Goal: Find specific page/section: Find specific page/section

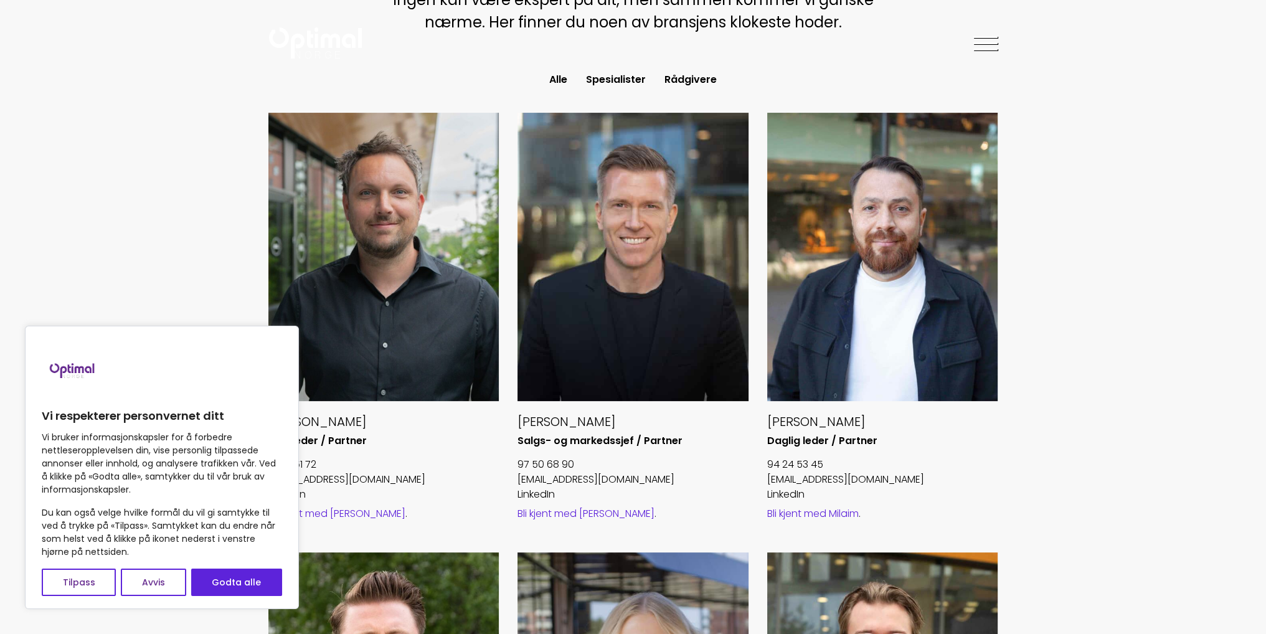
scroll to position [436, 0]
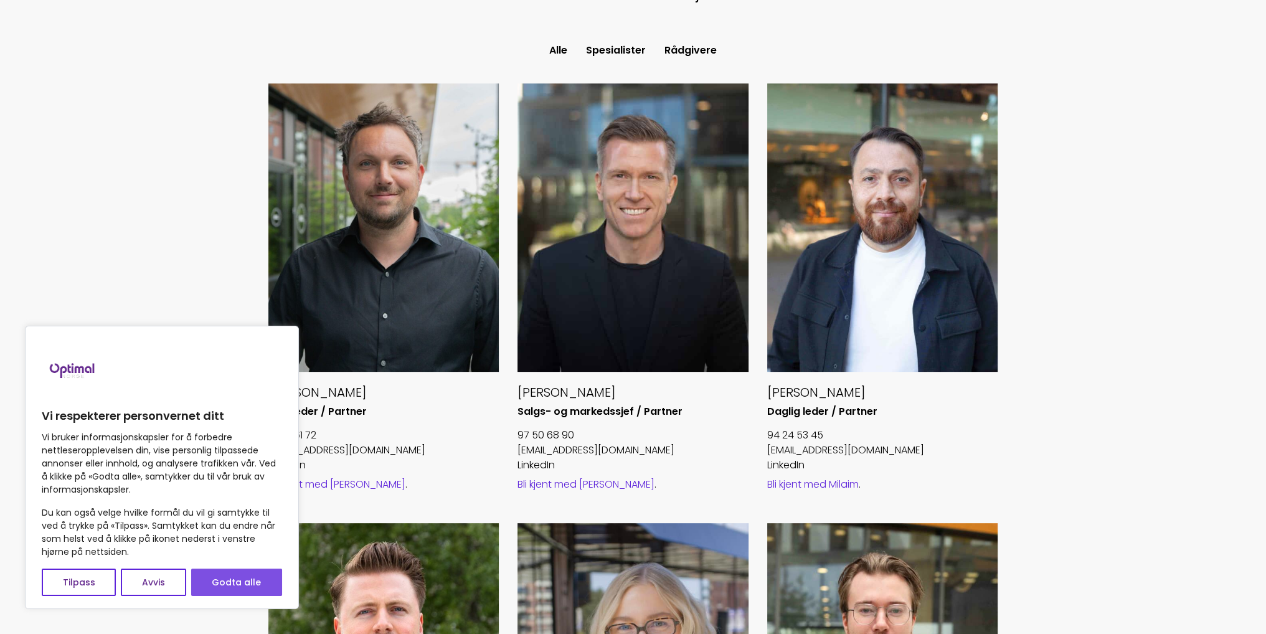
click at [237, 569] on button "Godta alle" at bounding box center [236, 582] width 91 height 27
checkbox input "true"
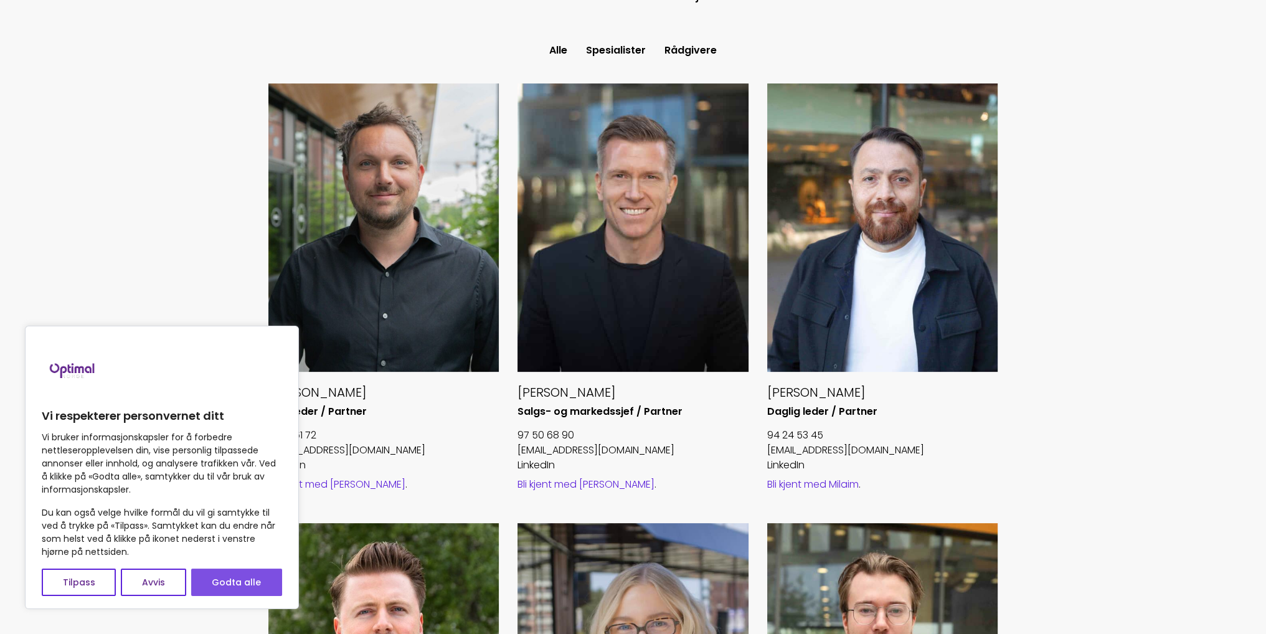
checkbox input "true"
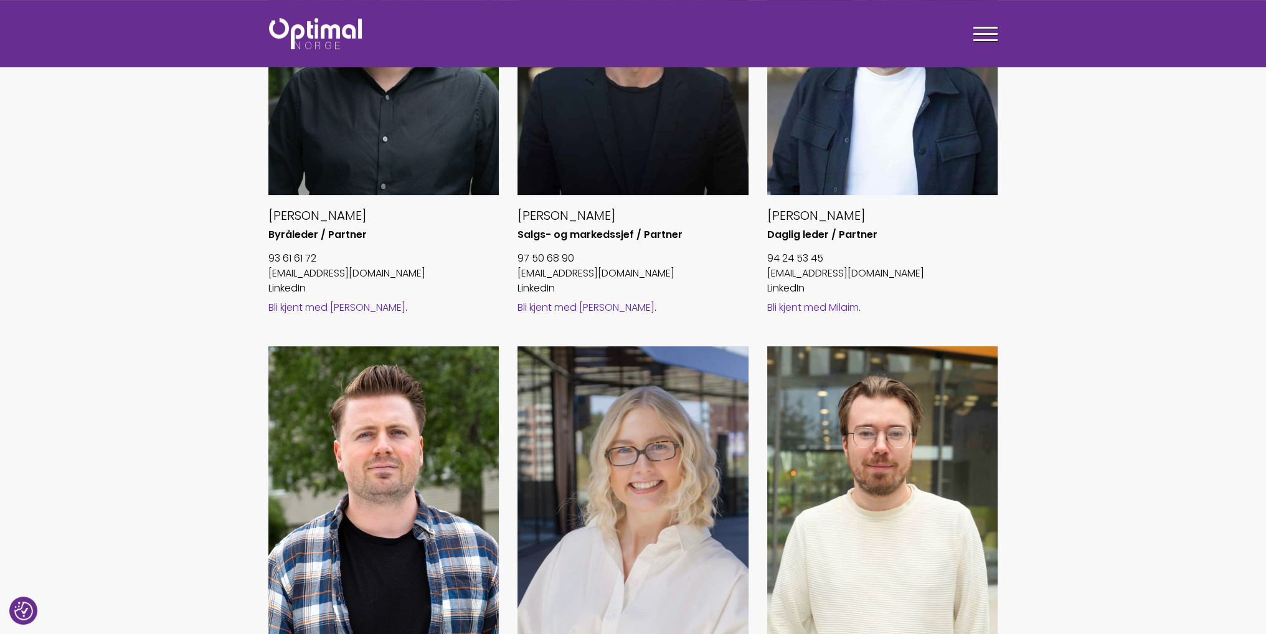
scroll to position [560, 0]
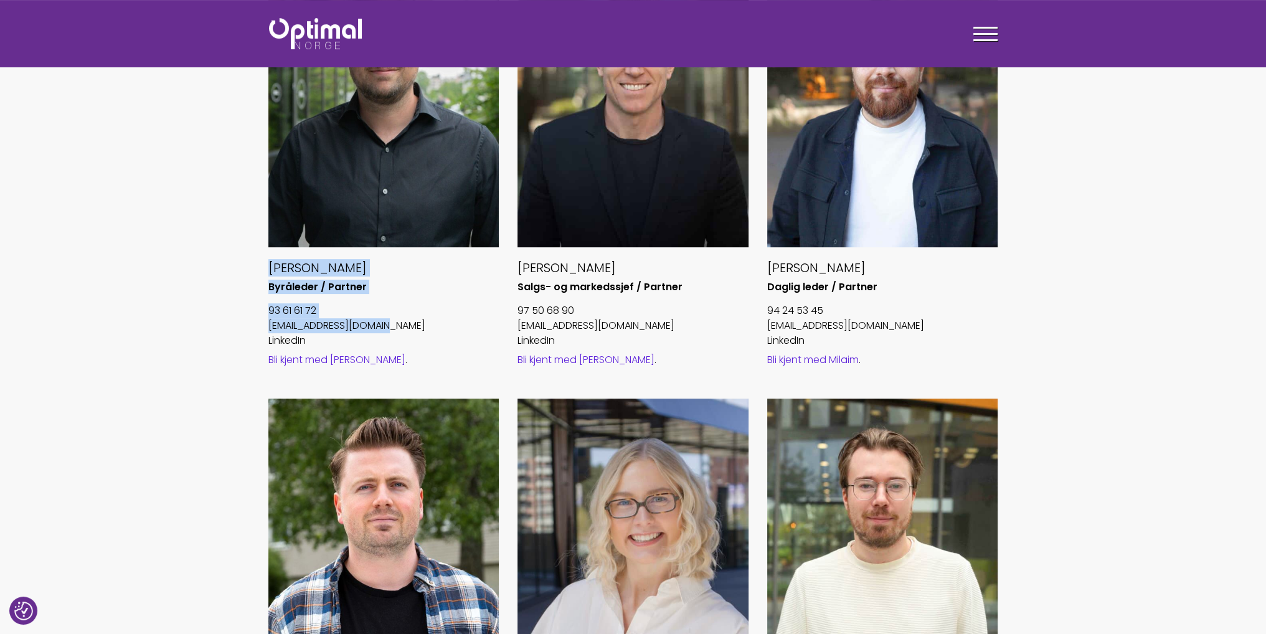
drag, startPoint x: 249, startPoint y: 262, endPoint x: 410, endPoint y: 326, distance: 173.3
click at [410, 326] on div "Alle Spesialister Rådgivere [PERSON_NAME] Byråleder / Partner 93 61 61 72 [EMAI…" at bounding box center [633, 589] width 767 height 1348
copy div "[PERSON_NAME] Byråleder / Partner 93 61 61 72 [EMAIL_ADDRESS][DOMAIN_NAME]"
click at [1103, 288] on section "Alle Spesialister Rådgivere [PERSON_NAME] Byråleder / Partner 93 61 61 72 [EMAI…" at bounding box center [633, 623] width 1266 height 1416
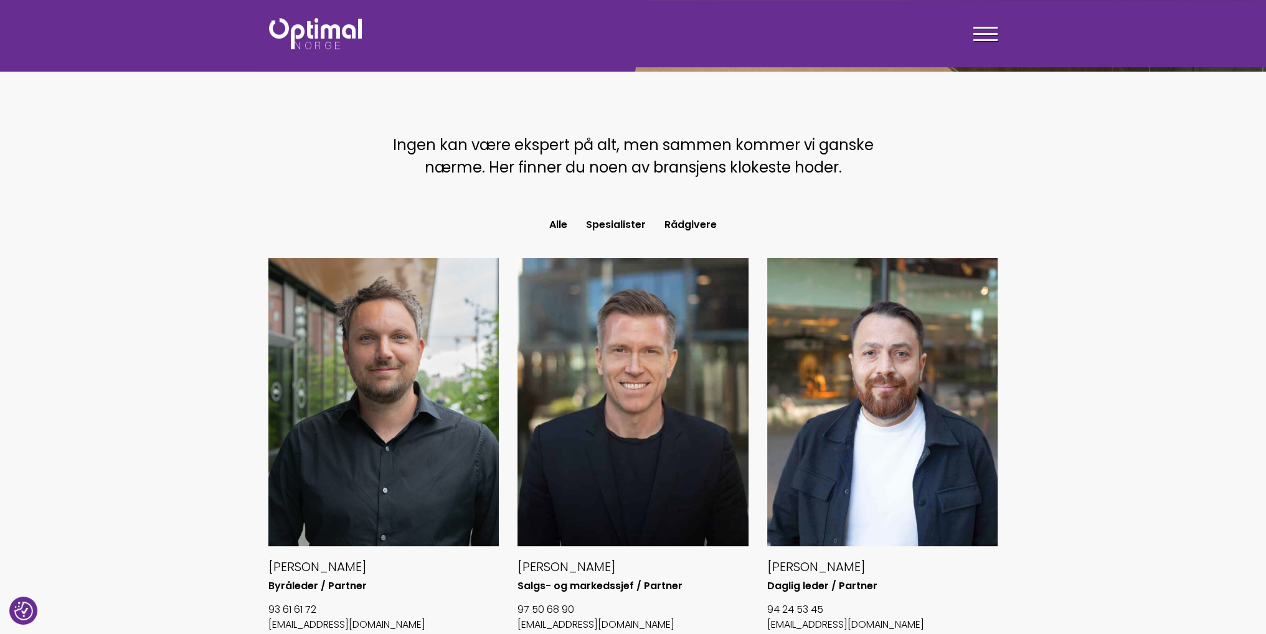
scroll to position [125, 0]
